Goal: Task Accomplishment & Management: Use online tool/utility

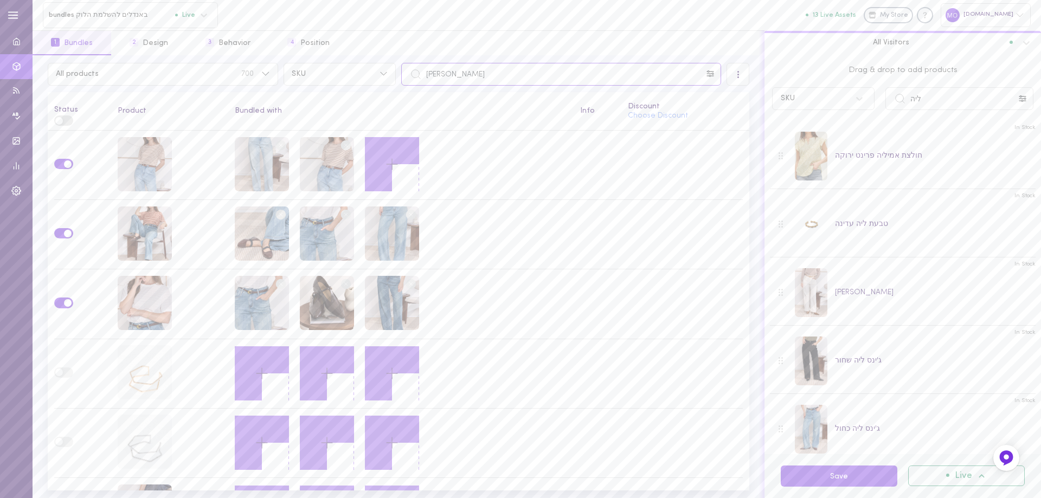
drag, startPoint x: 467, startPoint y: 76, endPoint x: 382, endPoint y: 87, distance: 85.8
click at [382, 87] on div "All products 700 SKU [PERSON_NAME] All Visitors Status Product Bundled with Inf…" at bounding box center [399, 276] width 732 height 443
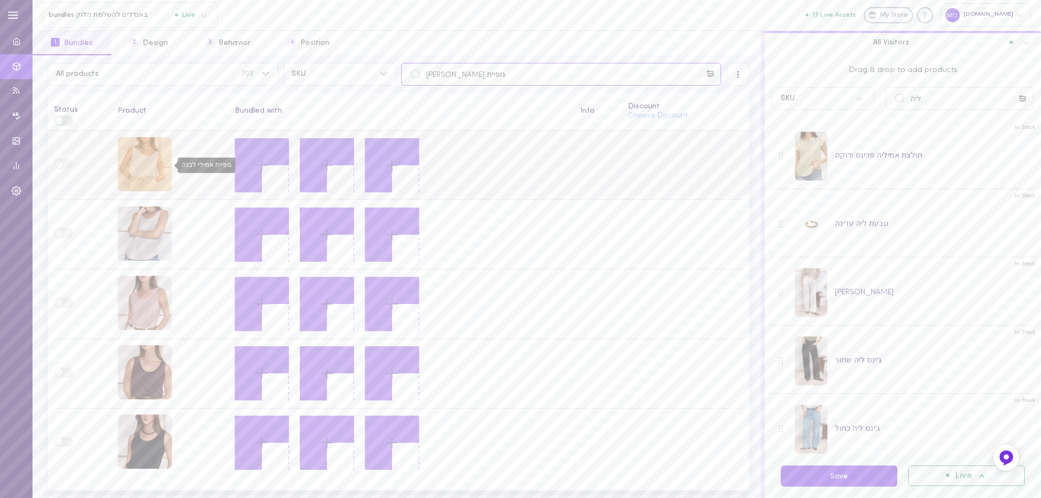
type input "גופיית [PERSON_NAME]"
click at [158, 169] on div "גופיית אמילי לבנה" at bounding box center [145, 164] width 54 height 54
drag, startPoint x: 931, startPoint y: 99, endPoint x: 858, endPoint y: 106, distance: 72.4
click at [858, 106] on div "SKU ליה" at bounding box center [903, 98] width 272 height 23
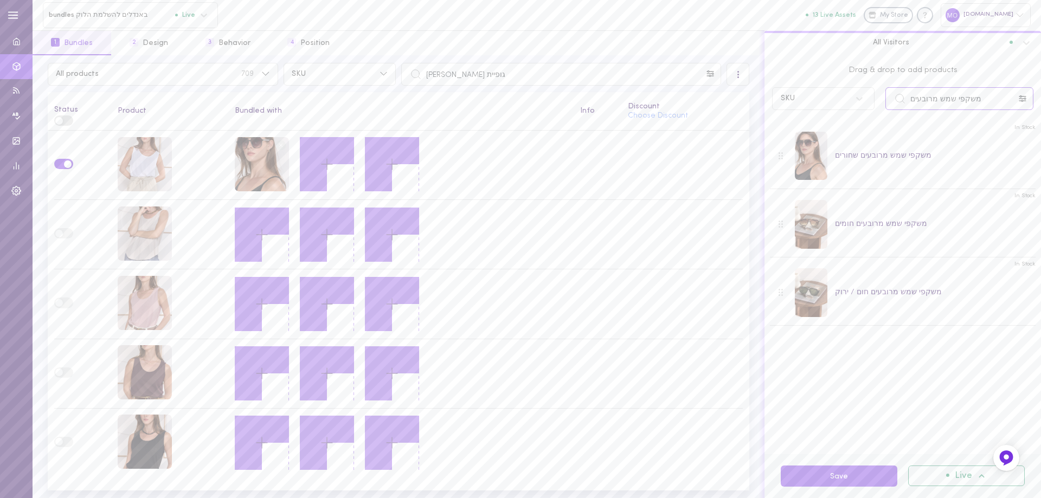
drag, startPoint x: 925, startPoint y: 111, endPoint x: 868, endPoint y: 129, distance: 59.7
click at [870, 130] on div "Drag & drop to add products SKU משקפי שמש מרובעים In Stock משקפי שמש מרובעים שח…" at bounding box center [903, 254] width 277 height 399
drag, startPoint x: 922, startPoint y: 97, endPoint x: 899, endPoint y: 101, distance: 23.6
click at [899, 101] on div "מכנסי ליה" at bounding box center [960, 98] width 148 height 23
type input "מ"
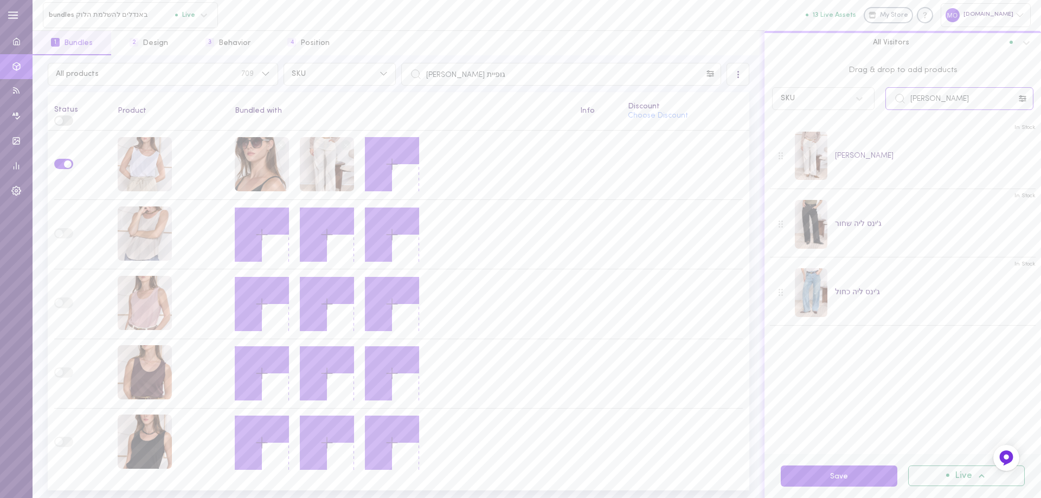
drag, startPoint x: 945, startPoint y: 105, endPoint x: 808, endPoint y: 106, distance: 136.7
click at [815, 113] on div "Drag & drop to add products SKU ג'ינס ליה" at bounding box center [903, 85] width 277 height 60
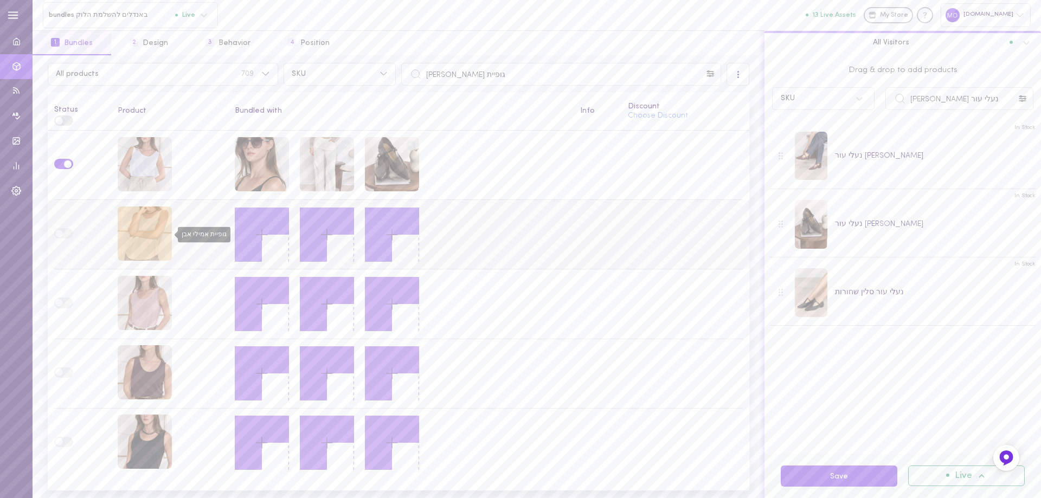
click at [159, 232] on div "גופיית אמילי אבן" at bounding box center [145, 234] width 54 height 54
drag, startPoint x: 931, startPoint y: 85, endPoint x: 783, endPoint y: 82, distance: 148.1
click at [783, 82] on div "Drag & drop to add products SKU נעלי עור סלין" at bounding box center [903, 85] width 277 height 60
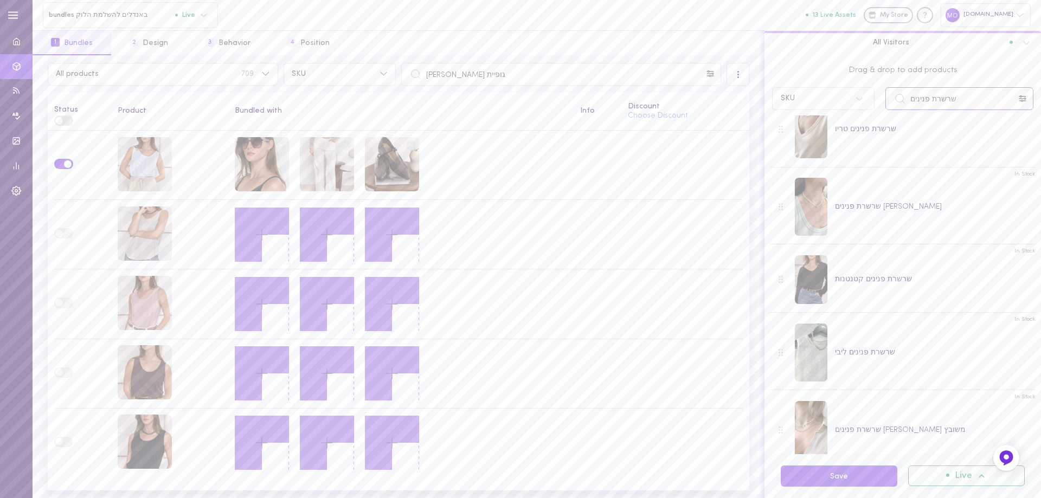
scroll to position [204, 0]
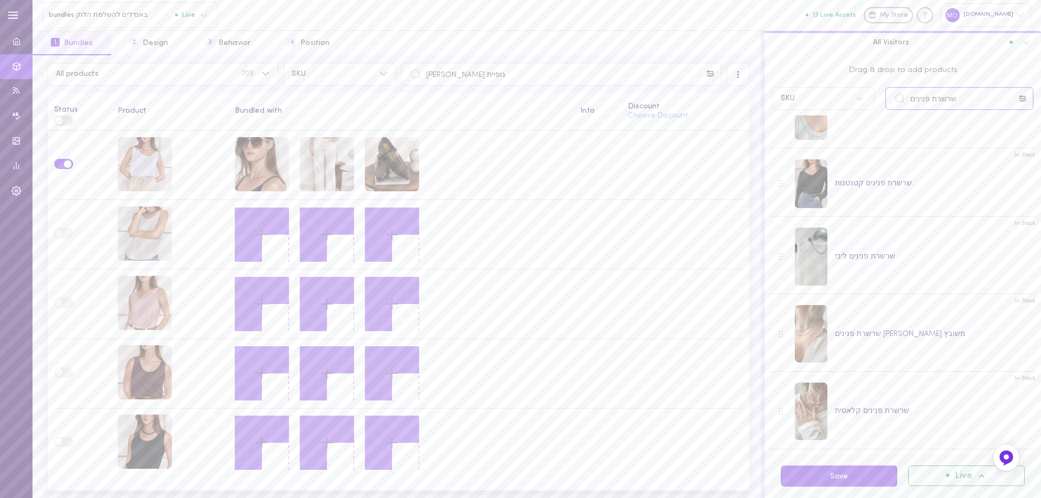
drag, startPoint x: 927, startPoint y: 100, endPoint x: 896, endPoint y: 89, distance: 32.8
click at [896, 89] on input "שרשרת פנינים" at bounding box center [960, 98] width 148 height 23
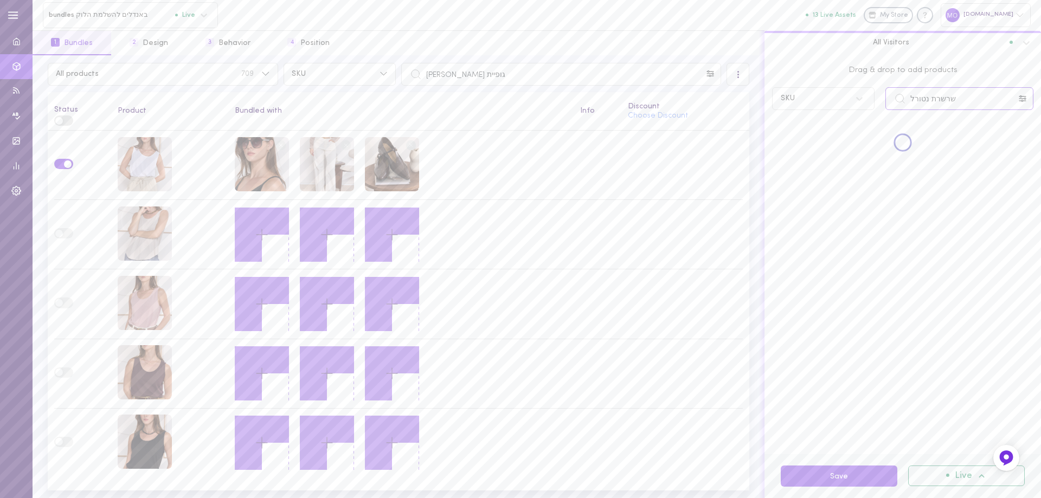
scroll to position [0, 0]
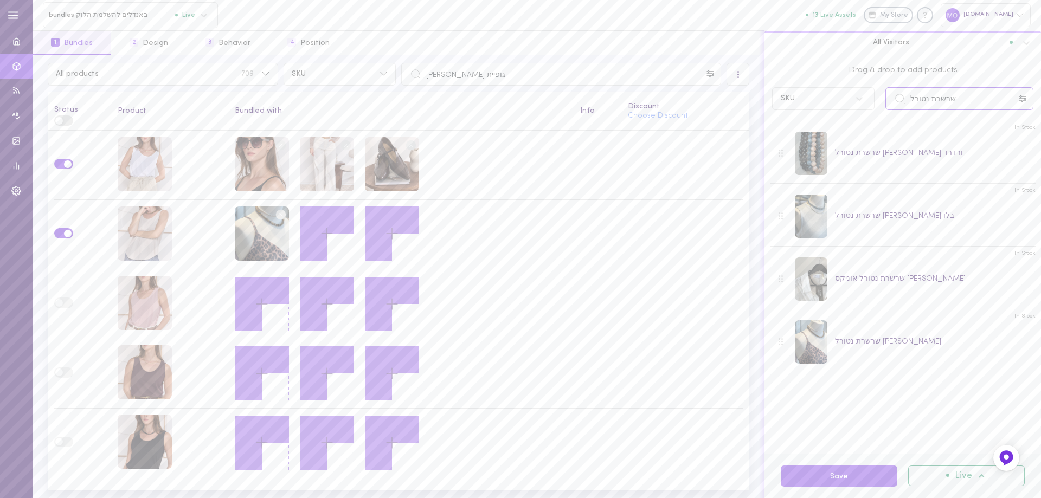
drag, startPoint x: 965, startPoint y: 99, endPoint x: 794, endPoint y: 105, distance: 170.9
click at [797, 105] on div "SKU שרשרת נטורל" at bounding box center [903, 98] width 272 height 23
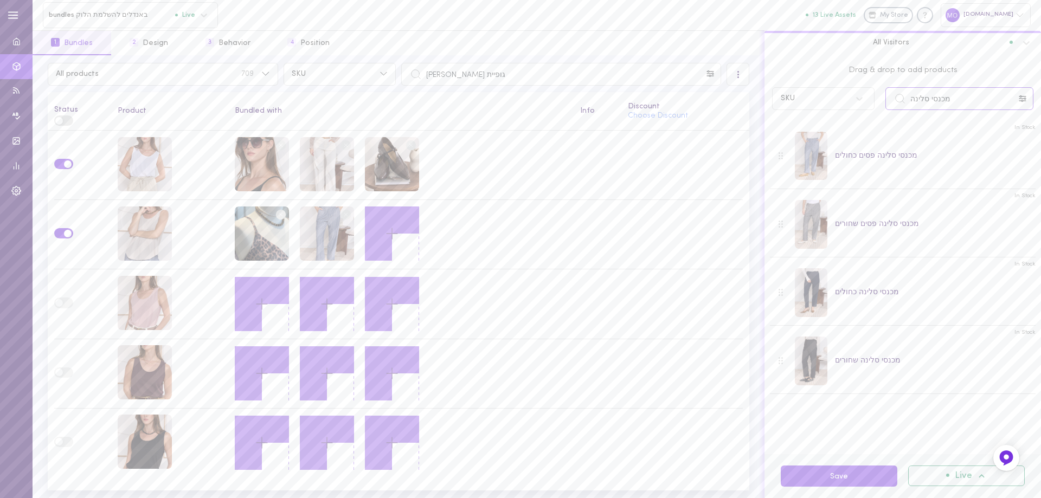
drag, startPoint x: 915, startPoint y: 82, endPoint x: 834, endPoint y: 85, distance: 80.8
click at [835, 85] on div "Drag & drop to add products SKU מכנסי סלינה" at bounding box center [903, 85] width 277 height 60
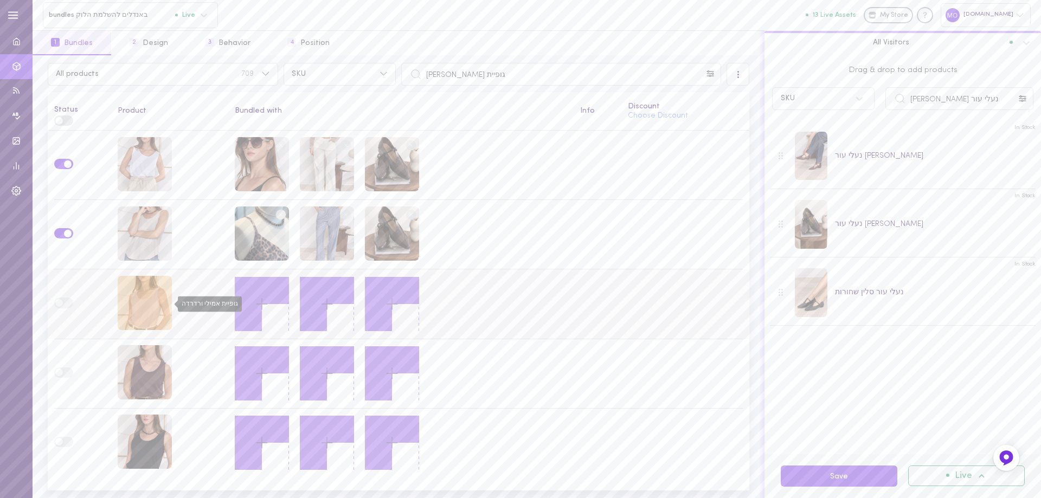
click at [134, 311] on div "גופיית אמילי ורדרדה" at bounding box center [145, 303] width 54 height 54
drag, startPoint x: 940, startPoint y: 97, endPoint x: 783, endPoint y: 95, distance: 156.7
click at [779, 99] on div "SKU נעלי עור [PERSON_NAME]" at bounding box center [903, 98] width 272 height 23
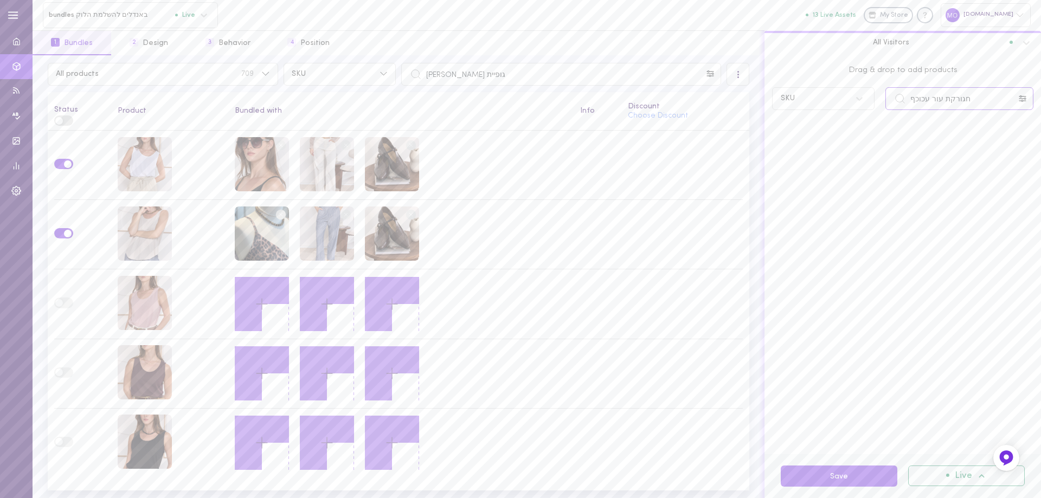
drag, startPoint x: 973, startPoint y: 95, endPoint x: 742, endPoint y: 102, distance: 231.7
click at [782, 127] on div "Drag & drop to add products SKU חגורקת עור עכוכף" at bounding box center [903, 254] width 277 height 399
click at [924, 106] on input "חגורת עור עוכף" at bounding box center [960, 98] width 148 height 23
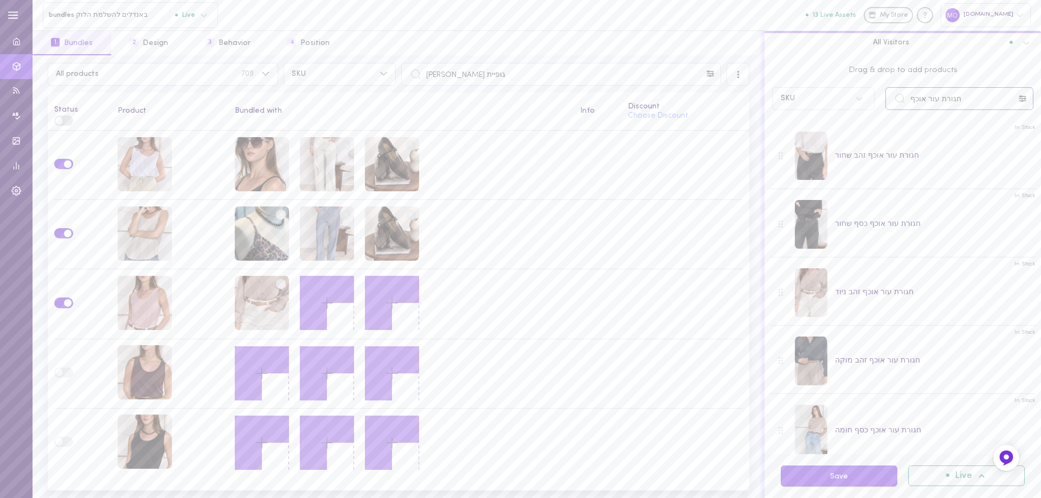
drag, startPoint x: 868, startPoint y: 118, endPoint x: 813, endPoint y: 129, distance: 55.8
click at [813, 129] on div "Drag & drop to add products SKU חגורת עור אוכף In Stock חגורת עור אוכף זהב שחור…" at bounding box center [903, 254] width 277 height 399
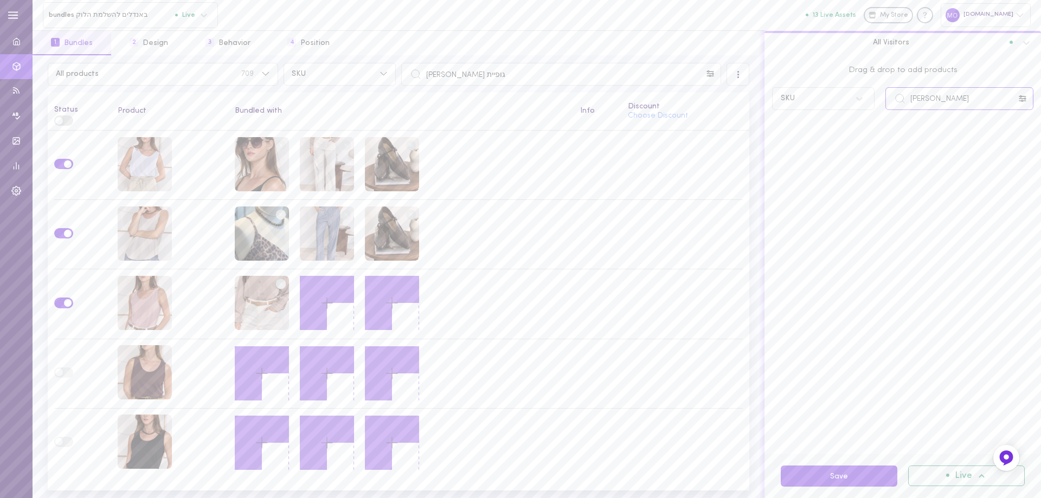
drag, startPoint x: 922, startPoint y: 101, endPoint x: 927, endPoint y: 103, distance: 5.8
click at [927, 103] on input "[PERSON_NAME]" at bounding box center [960, 98] width 148 height 23
drag, startPoint x: 814, startPoint y: 141, endPoint x: 766, endPoint y: 138, distance: 48.3
click at [752, 146] on div "All products 709 SKU גופיית [PERSON_NAME] All Visitors Status Product Bundled w…" at bounding box center [537, 276] width 1009 height 443
click at [934, 101] on input "[PERSON_NAME]" at bounding box center [960, 98] width 148 height 23
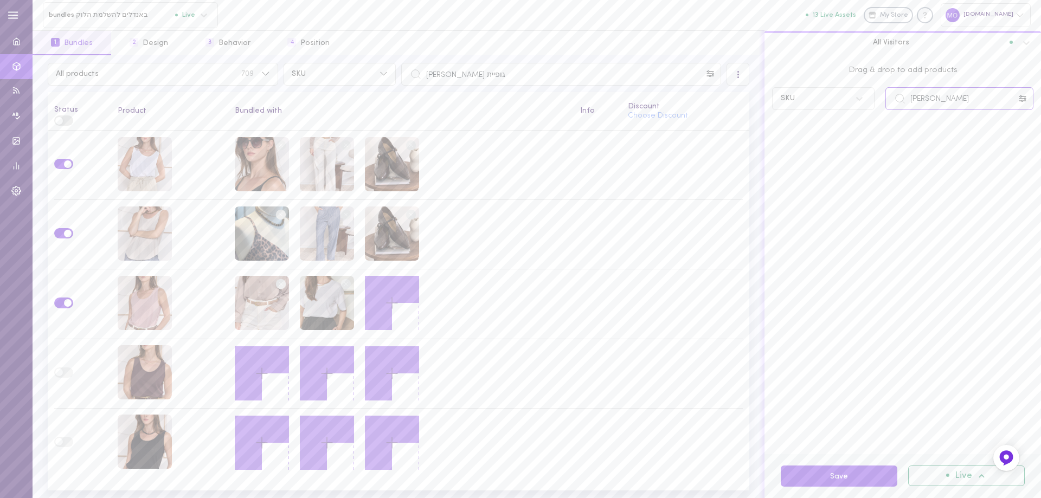
click at [935, 98] on input "[PERSON_NAME]" at bounding box center [960, 98] width 148 height 23
click at [932, 99] on input "[PERSON_NAME]" at bounding box center [960, 98] width 148 height 23
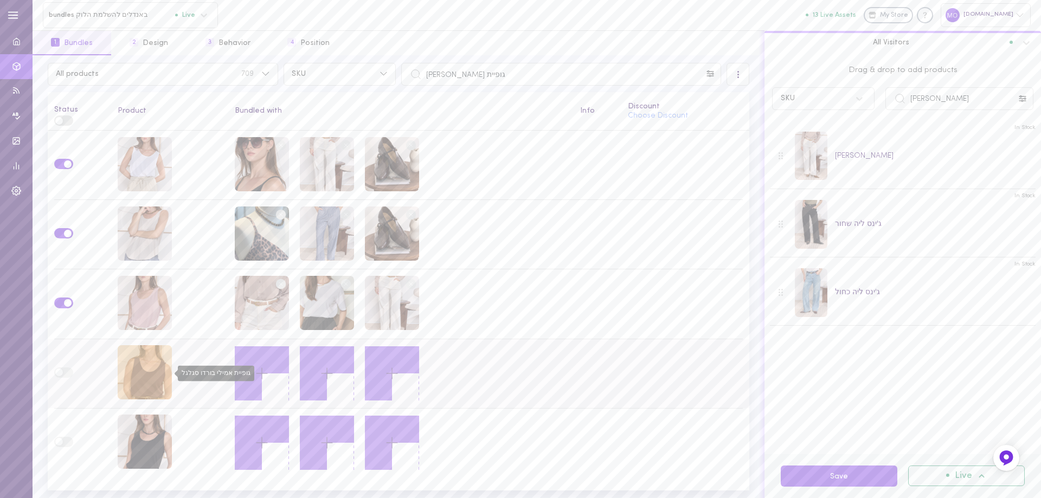
click at [141, 359] on div "גופיית אמילי בורדו סגלגל" at bounding box center [145, 372] width 54 height 54
drag, startPoint x: 928, startPoint y: 100, endPoint x: 820, endPoint y: 117, distance: 109.2
click at [820, 117] on div "Drag & drop to add products SKU ג'ינס ליה In Stock ג'ינס [PERSON_NAME] In Stock…" at bounding box center [903, 254] width 277 height 399
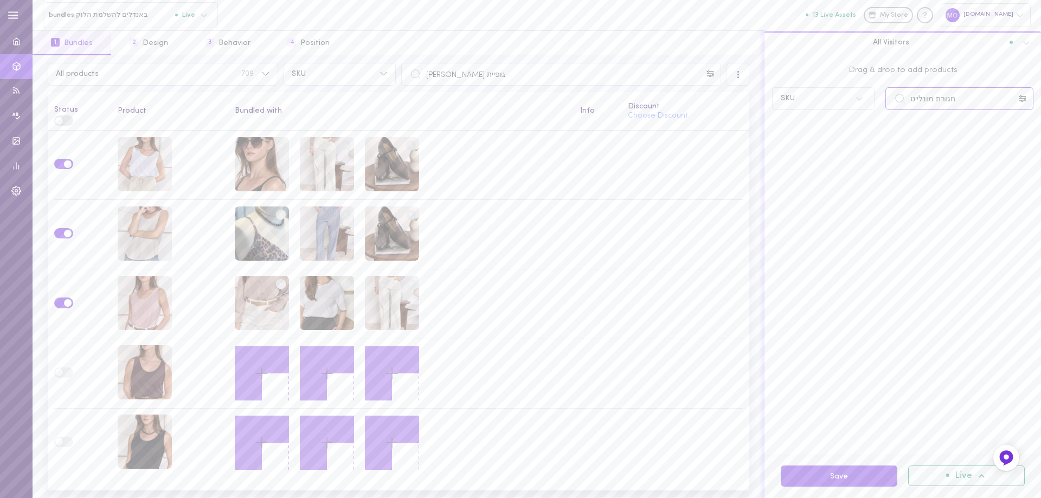
click at [933, 100] on input "חגורת מונלייט" at bounding box center [960, 98] width 148 height 23
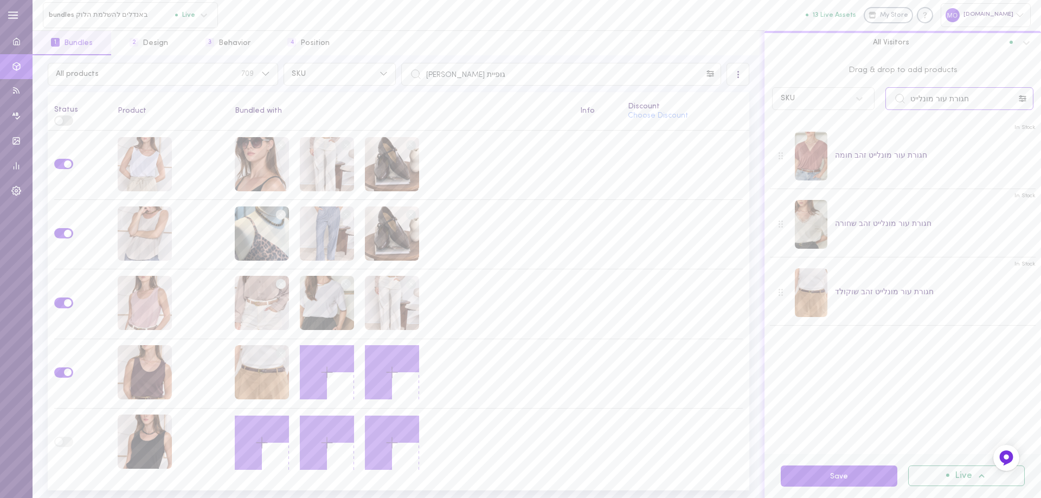
drag, startPoint x: 868, startPoint y: 100, endPoint x: 819, endPoint y: 98, distance: 49.4
click at [817, 100] on div "SKU חגורת עור מונלייט" at bounding box center [903, 98] width 272 height 23
type input "ח"
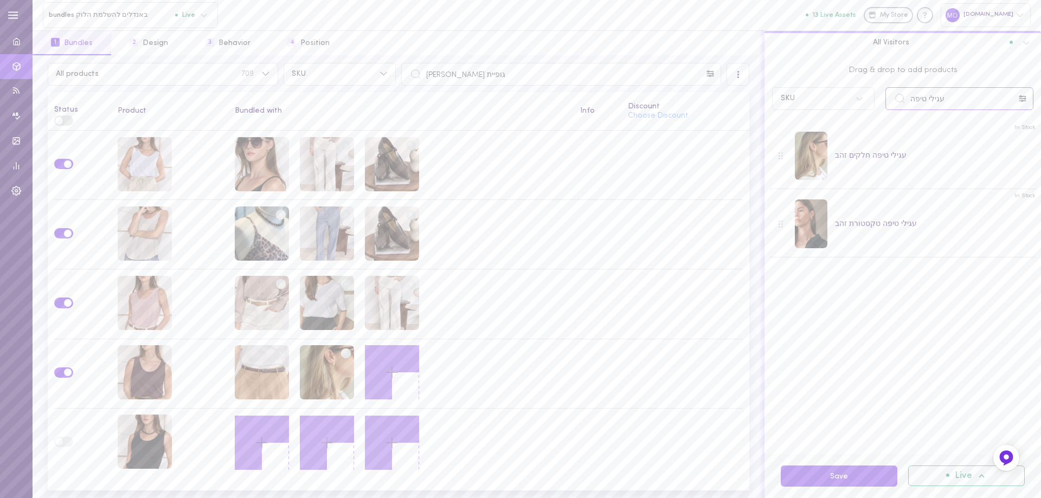
drag, startPoint x: 973, startPoint y: 104, endPoint x: 806, endPoint y: 101, distance: 167.6
click at [806, 101] on div "SKU עגילי טיפה" at bounding box center [903, 98] width 272 height 23
click at [958, 104] on input "ברמודת [PERSON_NAME]" at bounding box center [960, 98] width 148 height 23
drag, startPoint x: 714, startPoint y: 110, endPoint x: 705, endPoint y: 109, distance: 8.2
click at [705, 110] on div "All products 709 SKU גופיית [PERSON_NAME] All Visitors Status Product Bundled w…" at bounding box center [537, 276] width 1009 height 443
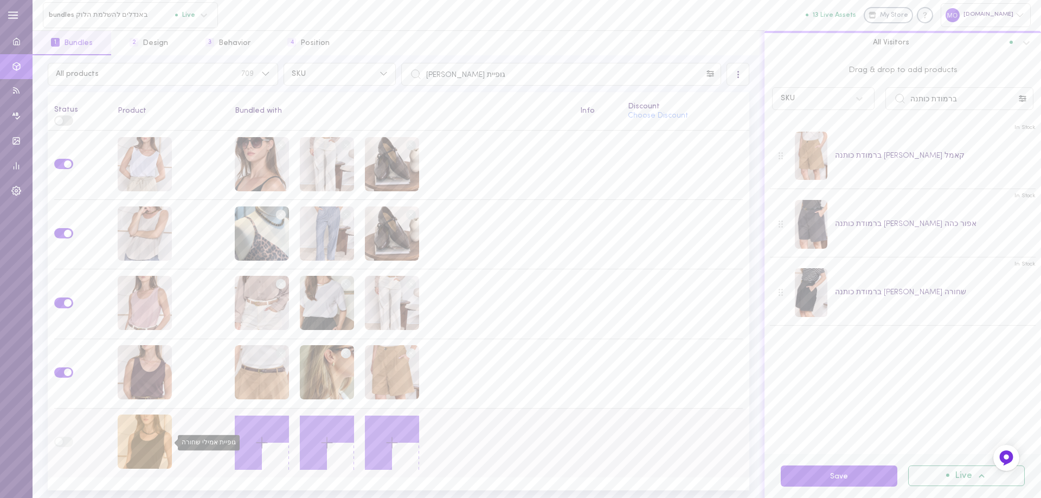
click at [144, 441] on div "גופיית אמילי שחורה" at bounding box center [145, 442] width 54 height 54
drag, startPoint x: 966, startPoint y: 98, endPoint x: 796, endPoint y: 139, distance: 174.7
click at [794, 141] on div "Drag & drop to add products SKU ברמודת כותנה In Stock ברמודת כותנה [PERSON_NAME…" at bounding box center [903, 254] width 277 height 399
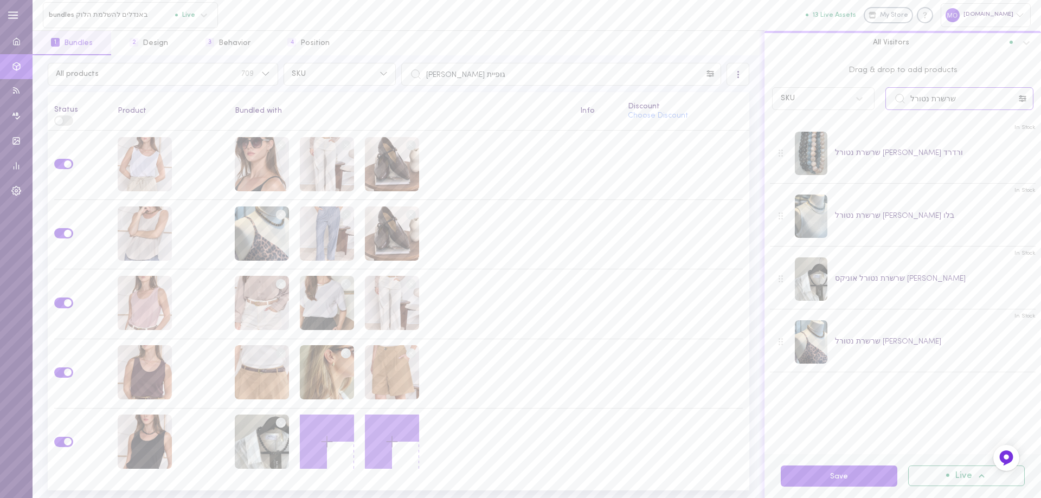
drag, startPoint x: 914, startPoint y: 112, endPoint x: 758, endPoint y: 11, distance: 185.9
click at [760, 54] on div "bundles באנדלים להשלמת הלוק Live All assets 13 Live Assets My Store [DOMAIN_NAM…" at bounding box center [537, 249] width 1009 height 498
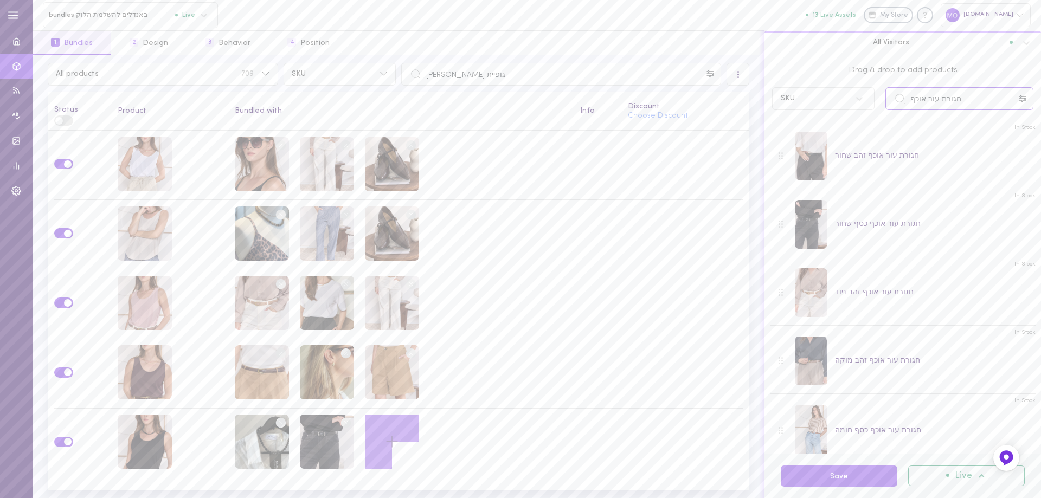
drag, startPoint x: 963, startPoint y: 98, endPoint x: 822, endPoint y: 98, distance: 141.0
click at [822, 98] on div "SKU חגורת עור אוכף" at bounding box center [903, 98] width 272 height 23
type input "ברמודת ג[PERSON_NAME]"
